Goal: Find specific page/section: Find specific page/section

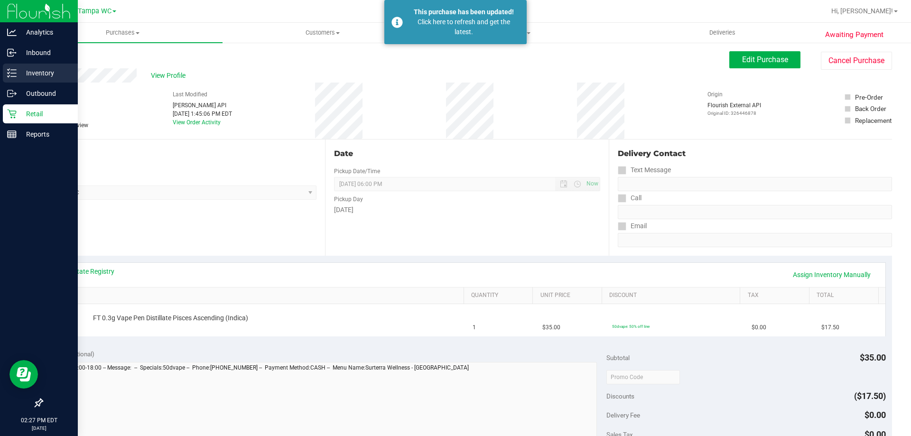
click at [45, 65] on div "Inventory" at bounding box center [40, 73] width 75 height 19
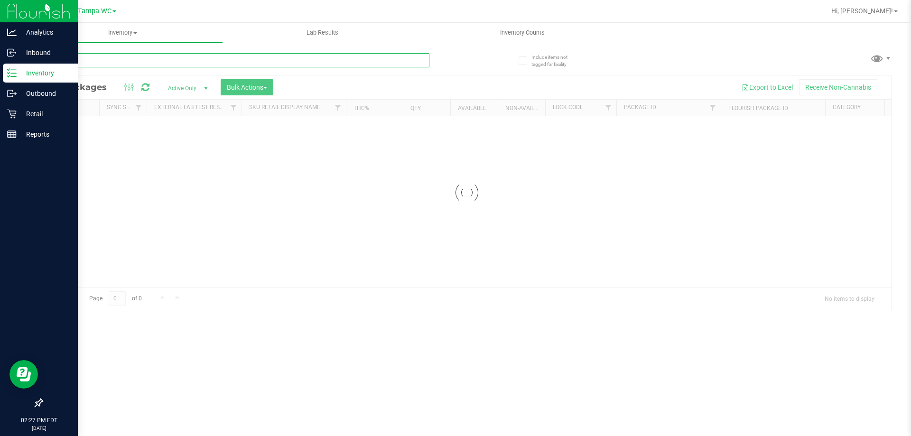
click at [151, 59] on input "text" at bounding box center [236, 60] width 388 height 14
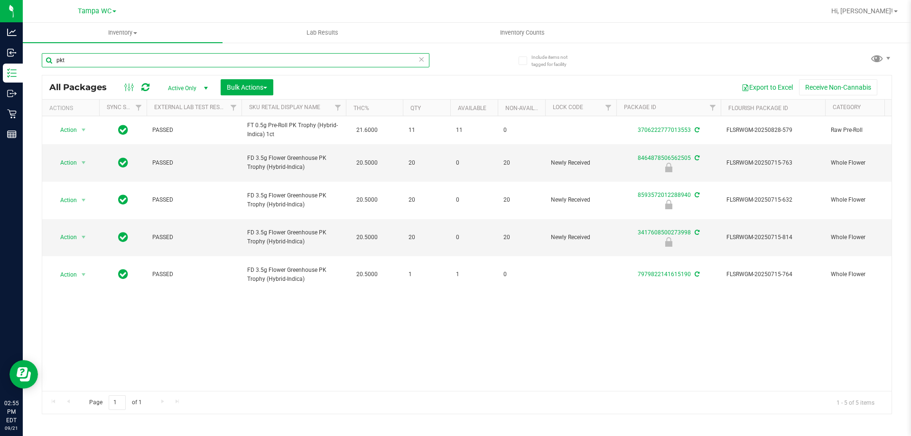
click at [89, 59] on input "pkt" at bounding box center [236, 60] width 388 height 14
type input "pzt"
